Goal: Check status: Check status

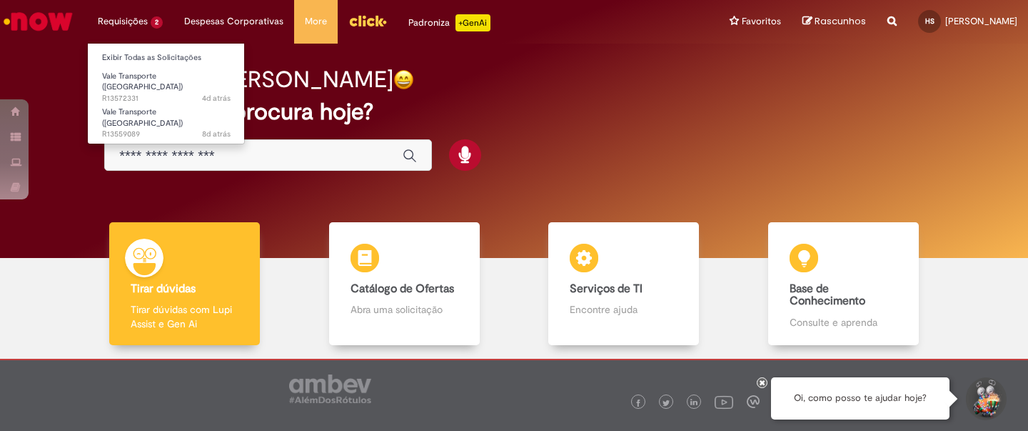
click at [142, 16] on li "Requisições 2 Exibir Todas as Solicitações Vale Transporte (VT) 4d atrás 4 dias…" at bounding box center [130, 21] width 86 height 43
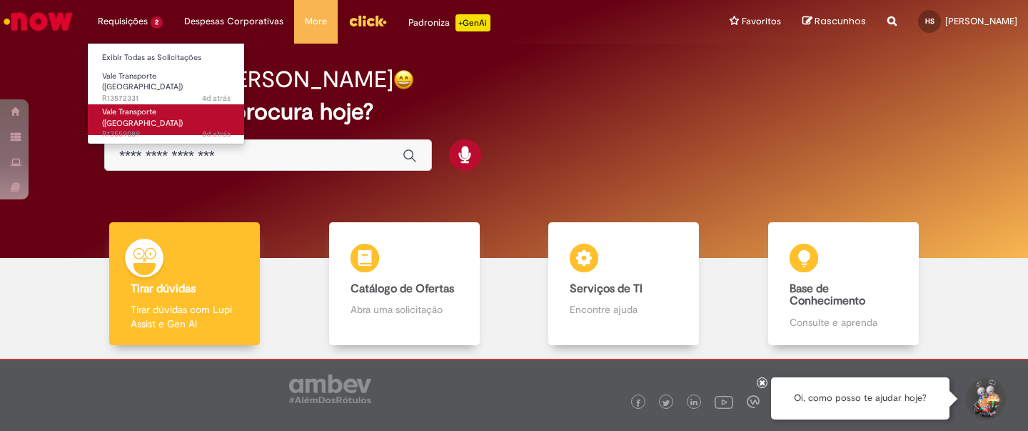
click at [190, 129] on span "8d atrás 8 dias atrás R13559089" at bounding box center [166, 134] width 129 height 11
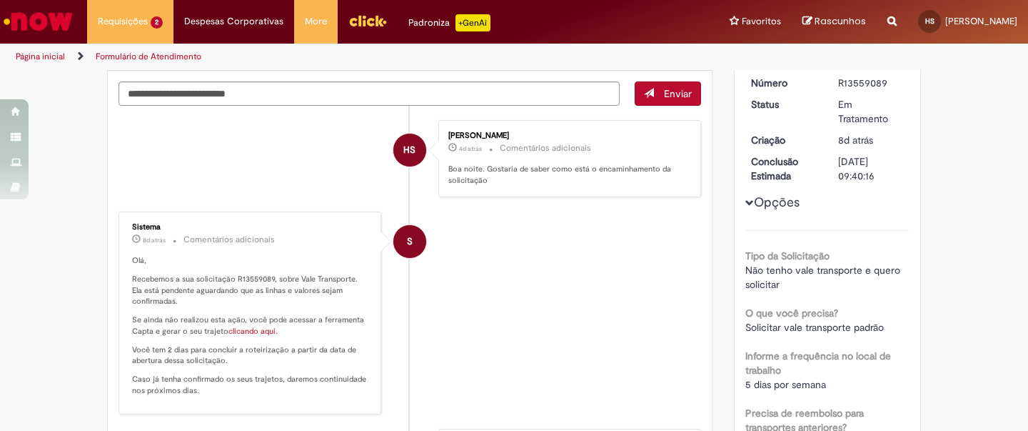
scroll to position [118, 0]
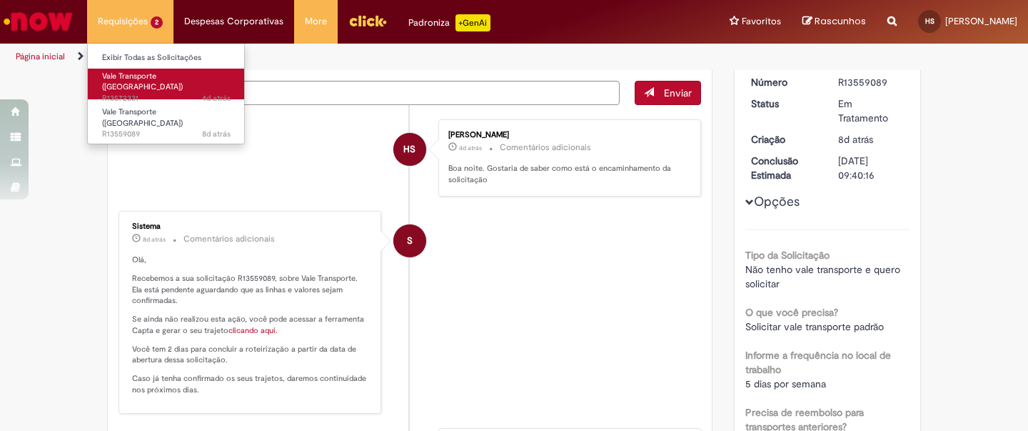
click at [162, 93] on span "4d atrás 4 dias atrás R13572331" at bounding box center [166, 98] width 129 height 11
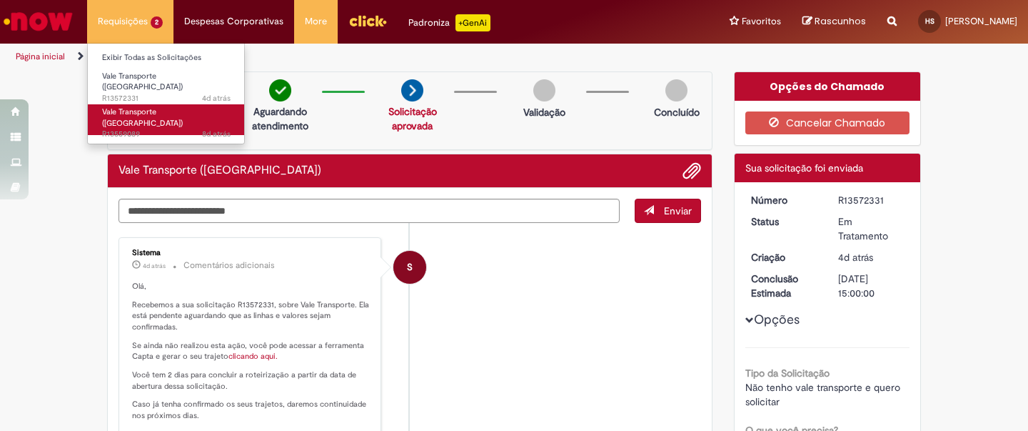
click at [164, 106] on span "Vale Transporte ([GEOGRAPHIC_DATA])" at bounding box center [142, 117] width 81 height 22
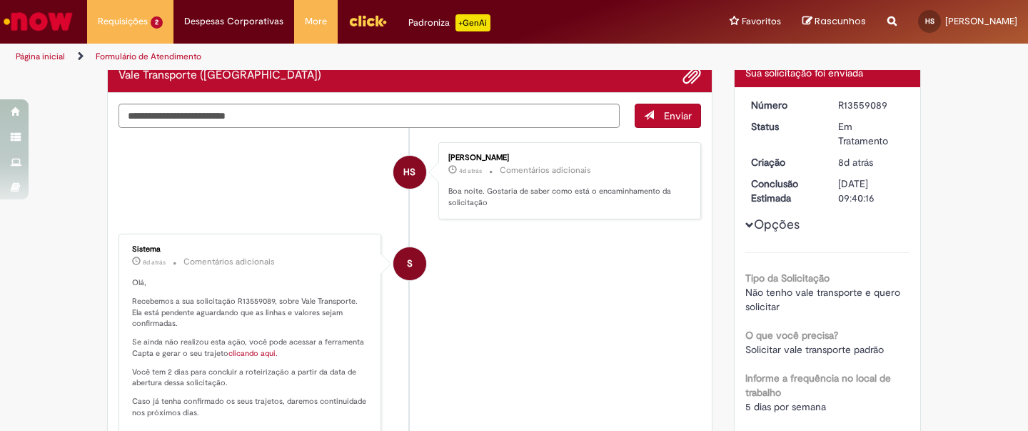
scroll to position [94, 0]
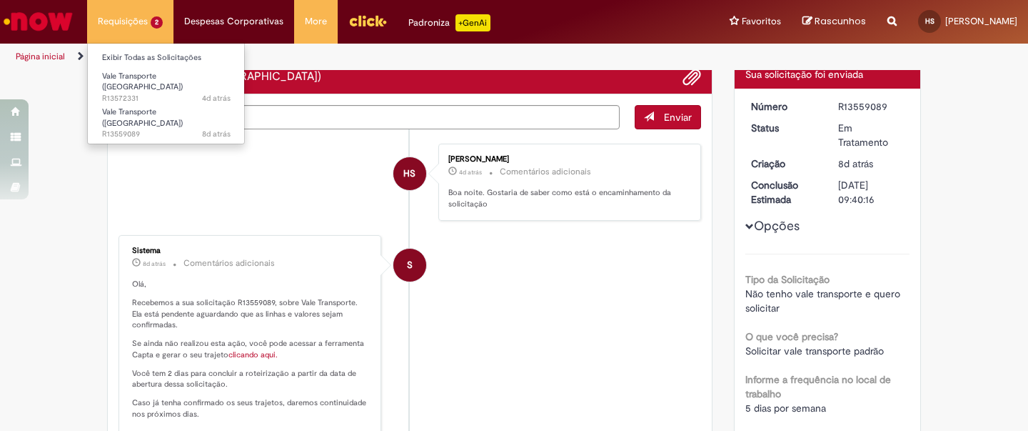
click at [153, 21] on li "Requisições 2 Exibir Todas as Solicitações Vale Transporte (VT) 4d atrás 4 dias…" at bounding box center [130, 21] width 86 height 43
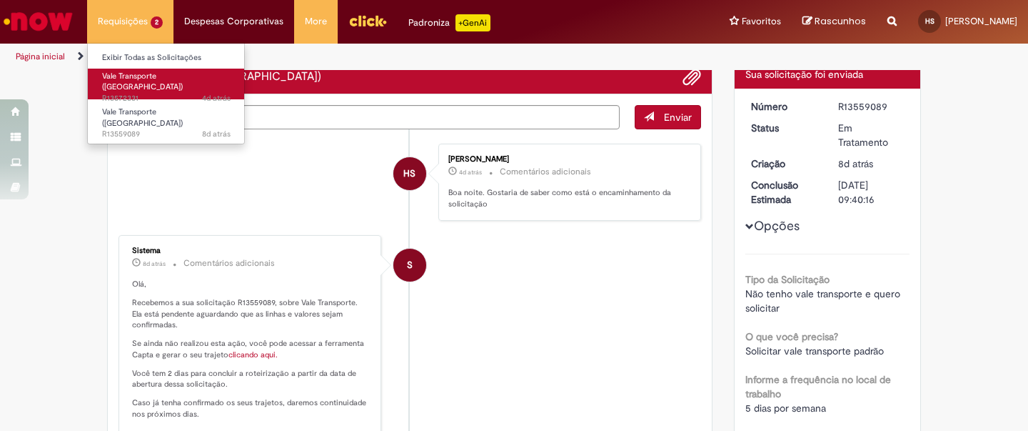
click at [160, 81] on link "Vale Transporte ([GEOGRAPHIC_DATA]) 4d atrás 4 dias atrás R13572331" at bounding box center [166, 84] width 157 height 31
click at [231, 83] on link "Vale Transporte ([GEOGRAPHIC_DATA]) 4d atrás 4 dias atrás R13572331" at bounding box center [166, 84] width 157 height 31
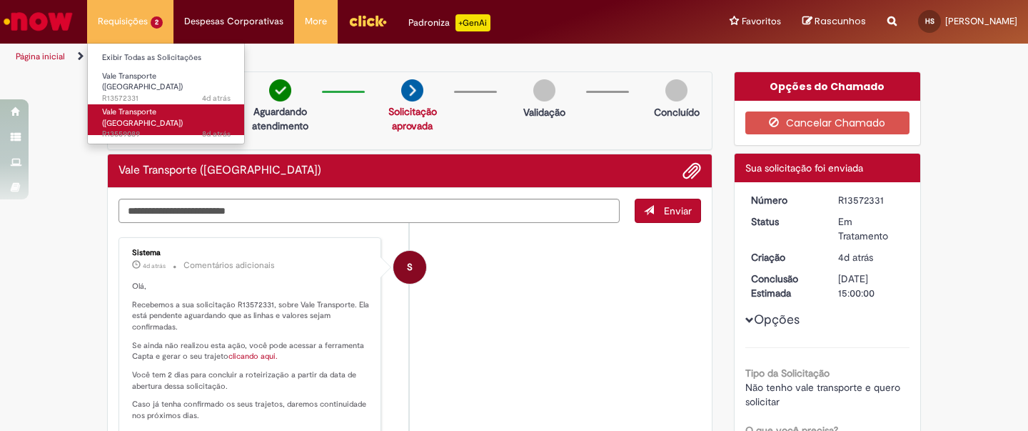
click at [153, 108] on span "Vale Transporte ([GEOGRAPHIC_DATA])" at bounding box center [142, 117] width 81 height 22
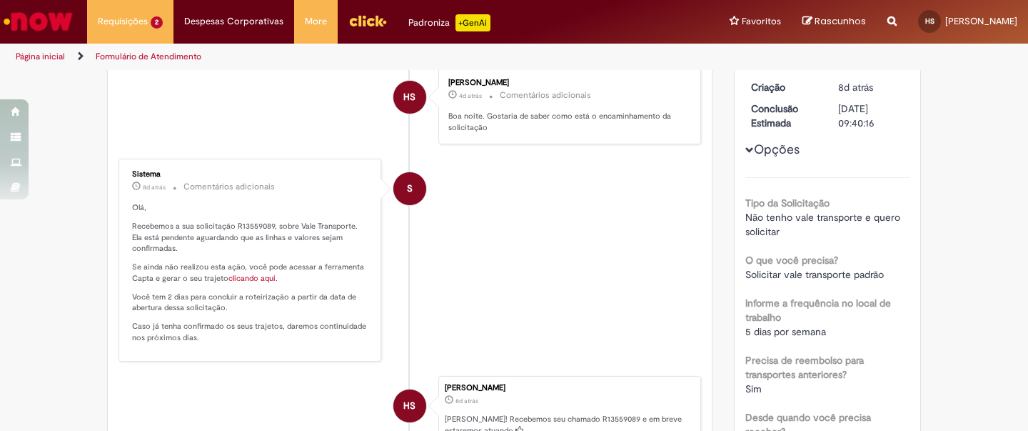
scroll to position [176, 0]
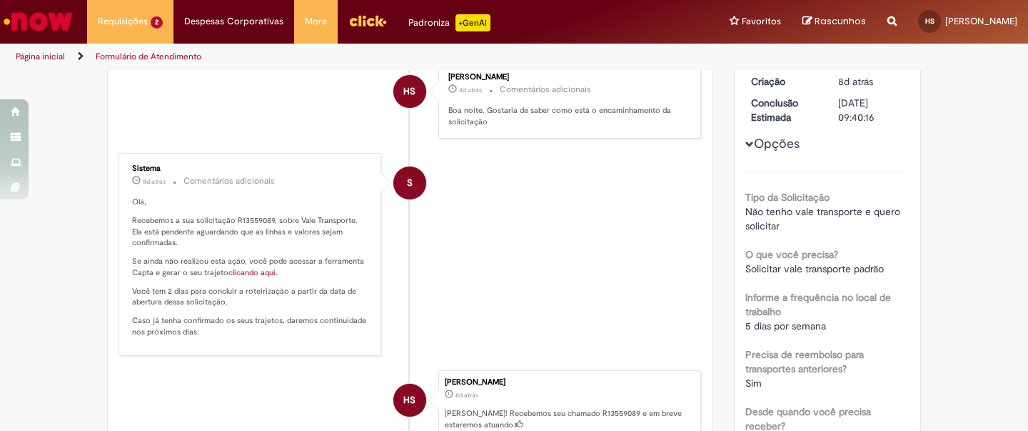
click at [0, 0] on button "Opções" at bounding box center [0, 0] width 0 height 0
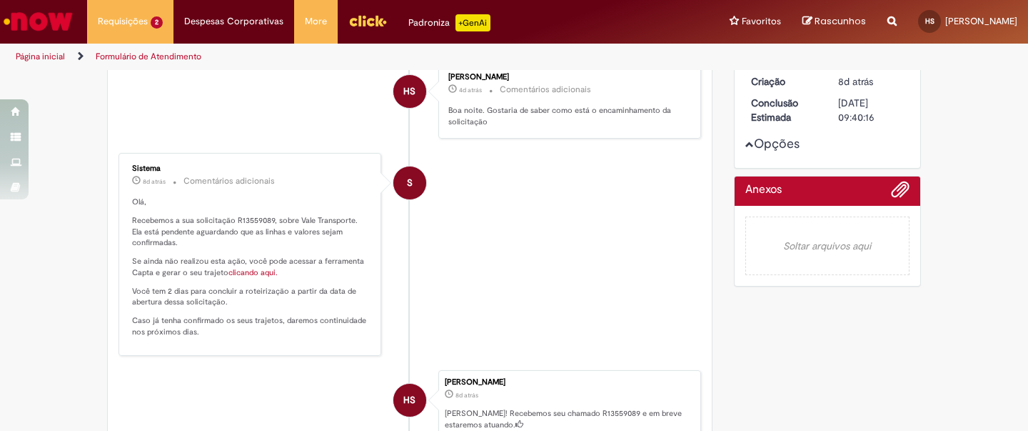
click at [0, 0] on button "Opções" at bounding box center [0, 0] width 0 height 0
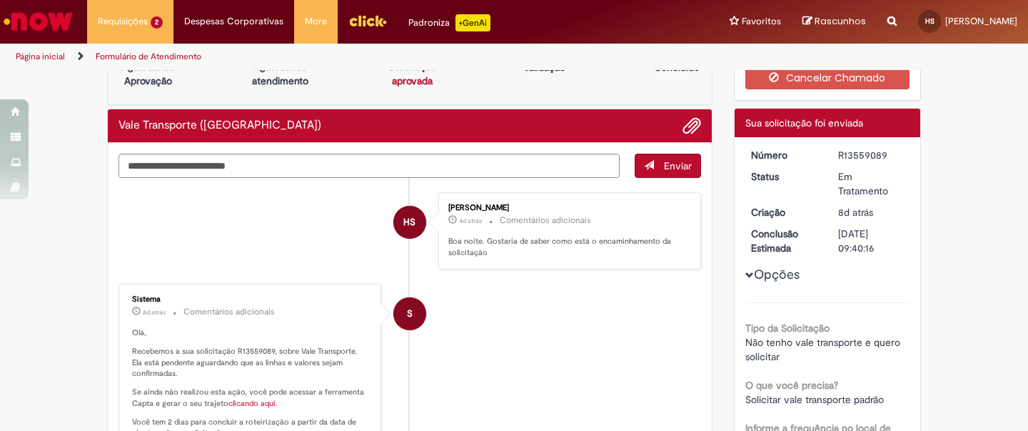
scroll to position [38, 0]
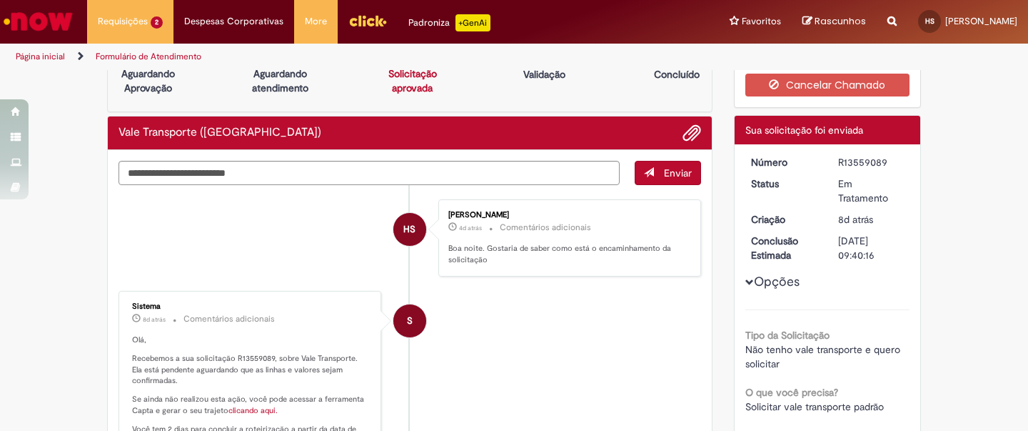
click at [259, 408] on link "clicando aqui." at bounding box center [253, 410] width 49 height 11
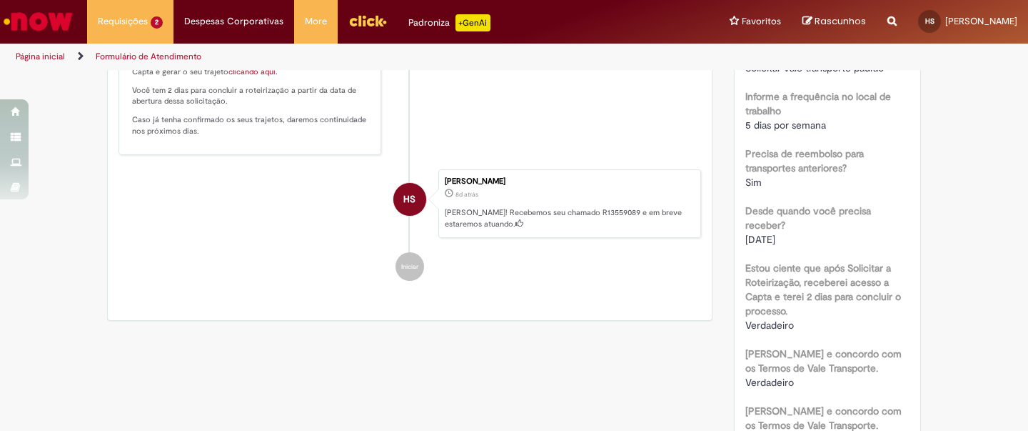
scroll to position [530, 0]
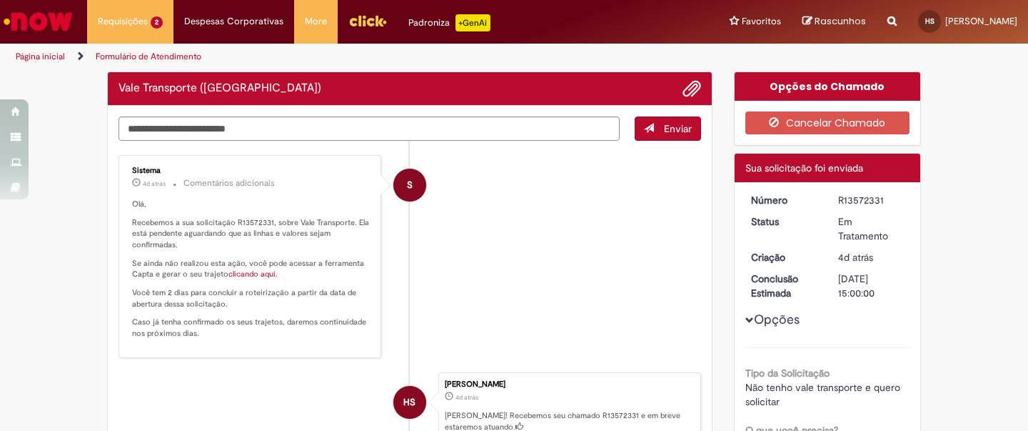
click at [53, 20] on img "Ir para a Homepage" at bounding box center [38, 21] width 74 height 29
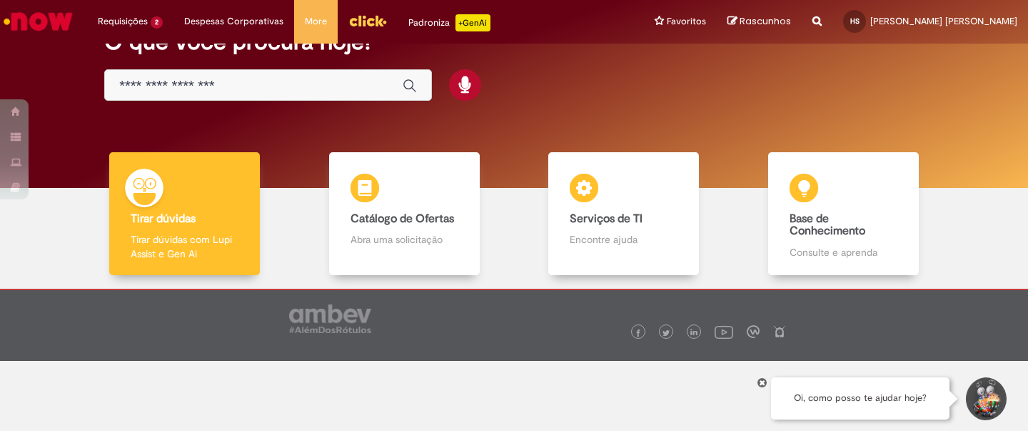
scroll to position [71, 0]
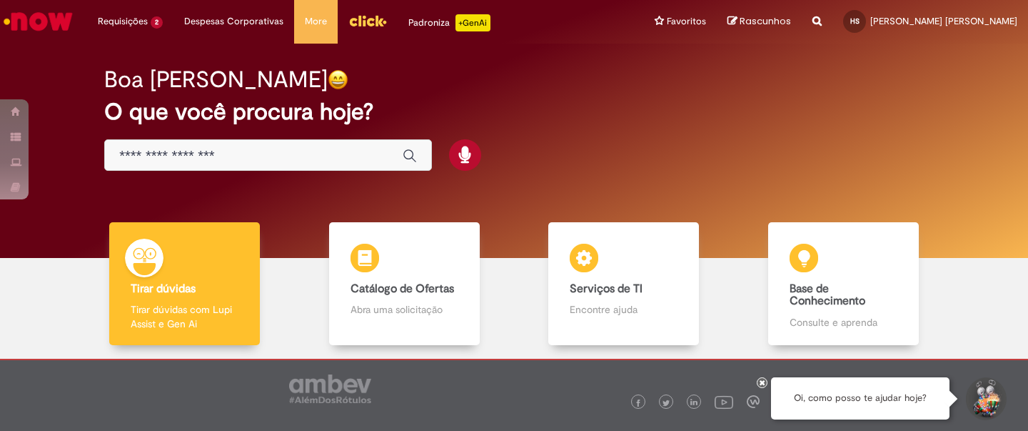
click at [366, 16] on img "Menu Cabeçalho" at bounding box center [367, 20] width 39 height 21
